Goal: Task Accomplishment & Management: Manage account settings

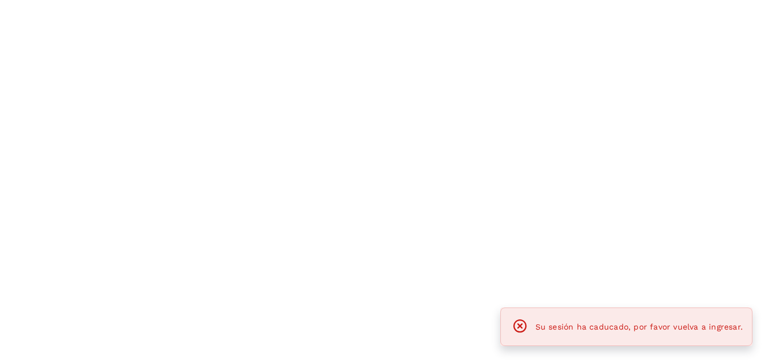
click at [502, 79] on div at bounding box center [387, 181] width 774 height 363
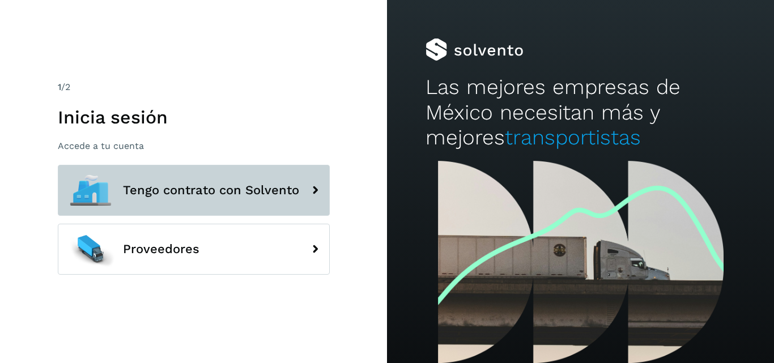
click at [261, 196] on span "Tengo contrato con Solvento" at bounding box center [211, 191] width 176 height 14
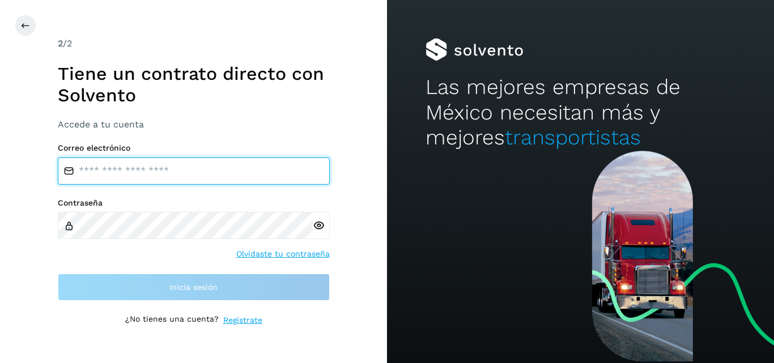
click at [227, 173] on input "email" at bounding box center [194, 171] width 272 height 27
type input "**********"
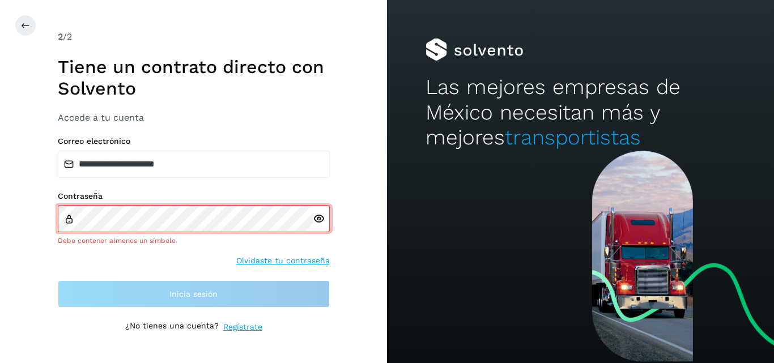
click at [323, 227] on div at bounding box center [321, 218] width 17 height 27
click at [321, 219] on icon at bounding box center [319, 219] width 12 height 12
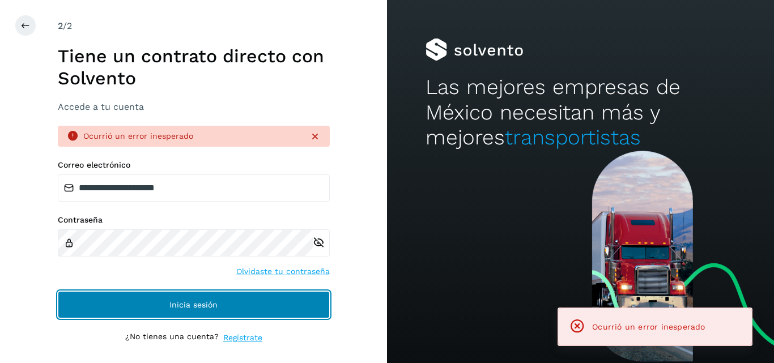
click at [208, 302] on span "Inicia sesión" at bounding box center [194, 305] width 48 height 8
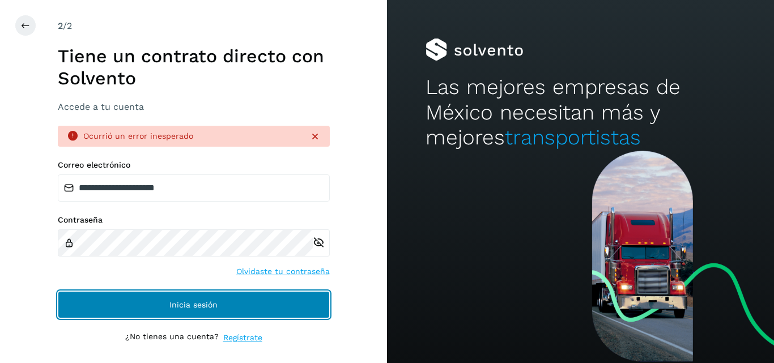
click at [208, 302] on span "Inicia sesión" at bounding box center [194, 305] width 48 height 8
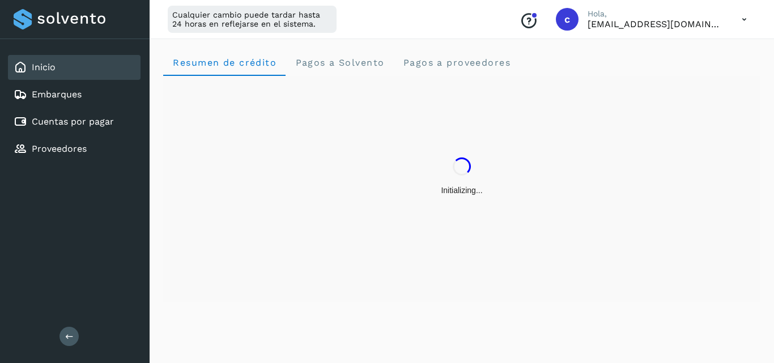
click at [388, 139] on div "Initializing..." at bounding box center [462, 177] width 598 height 202
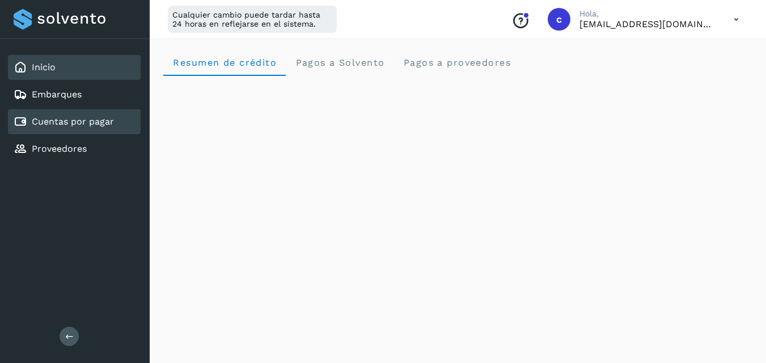
click at [79, 119] on link "Cuentas por pagar" at bounding box center [73, 121] width 82 height 11
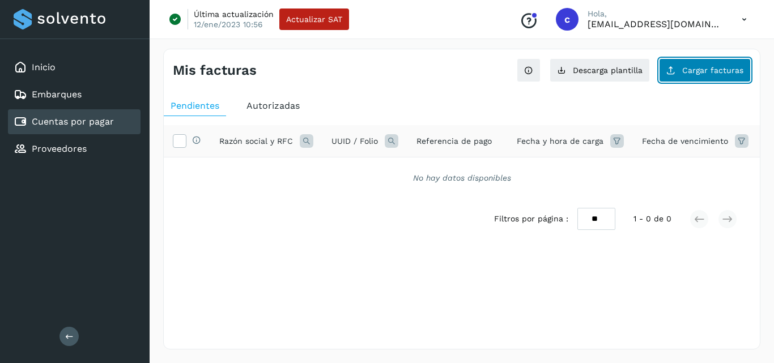
click at [704, 66] on span "Cargar facturas" at bounding box center [713, 70] width 61 height 8
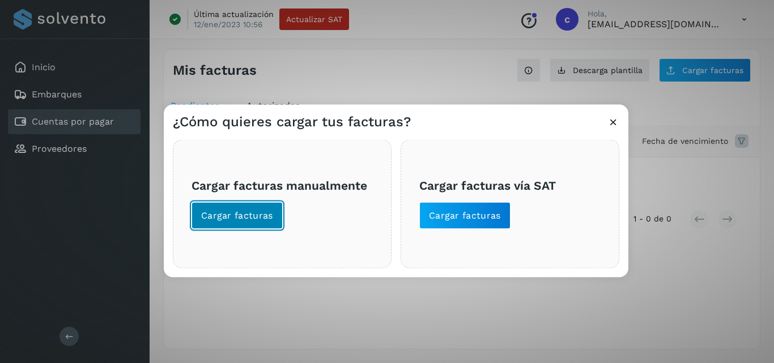
click at [261, 223] on button "Cargar facturas" at bounding box center [237, 215] width 91 height 27
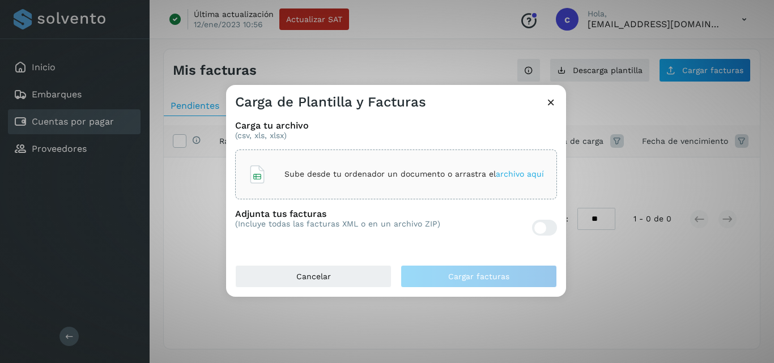
click at [342, 163] on div "Sube desde tu ordenador un documento o arrastra el archivo aquí" at bounding box center [396, 174] width 296 height 31
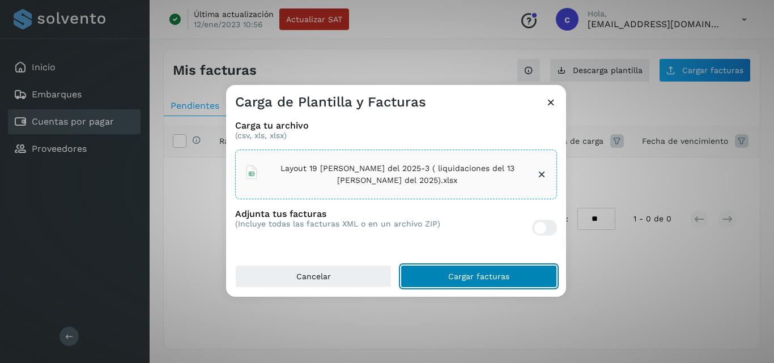
click at [526, 279] on button "Cargar facturas" at bounding box center [479, 276] width 156 height 23
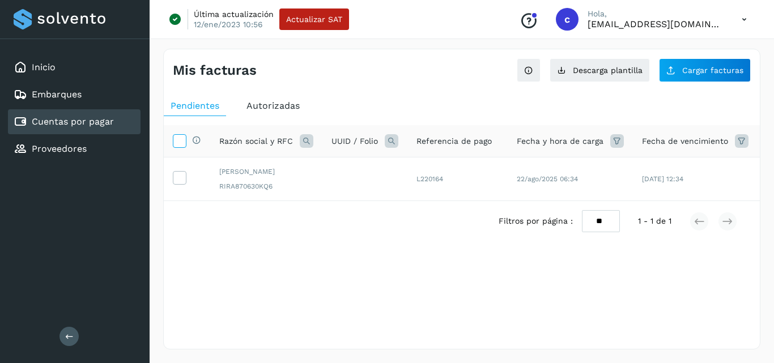
click at [181, 138] on icon at bounding box center [179, 140] width 12 height 12
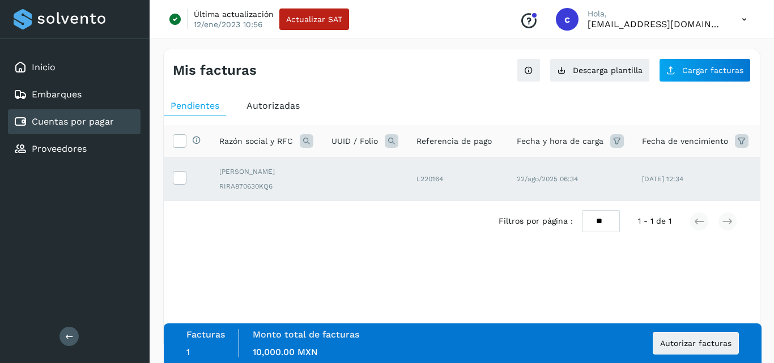
scroll to position [0, 243]
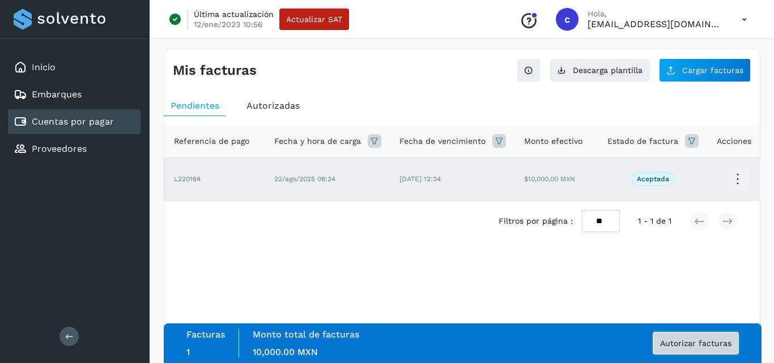
click at [723, 340] on span "Autorizar facturas" at bounding box center [695, 344] width 71 height 8
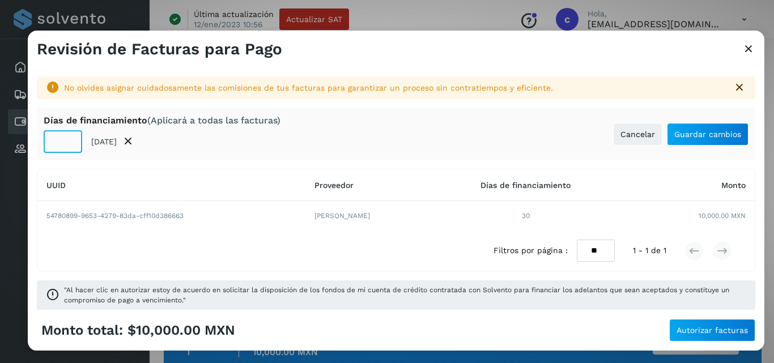
click at [60, 143] on input "**" at bounding box center [63, 141] width 39 height 23
click at [60, 143] on input "*" at bounding box center [63, 141] width 39 height 23
type input "**"
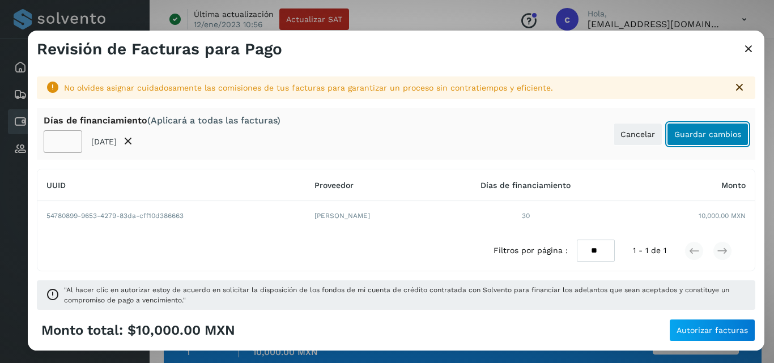
click at [710, 135] on span "Guardar cambios" at bounding box center [708, 134] width 67 height 8
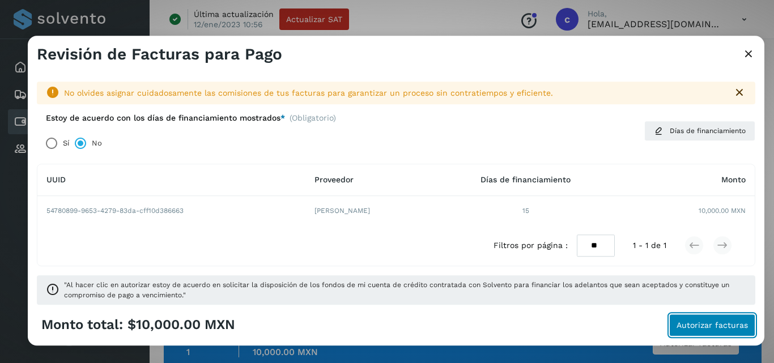
click at [683, 320] on button "Autorizar facturas" at bounding box center [713, 325] width 86 height 23
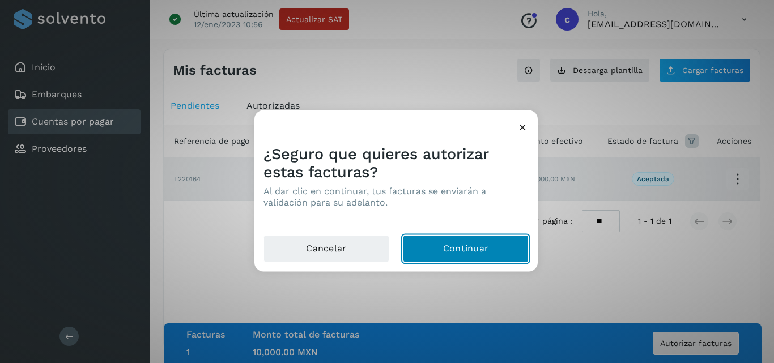
click at [504, 248] on button "Continuar" at bounding box center [466, 248] width 126 height 27
